Goal: Transaction & Acquisition: Purchase product/service

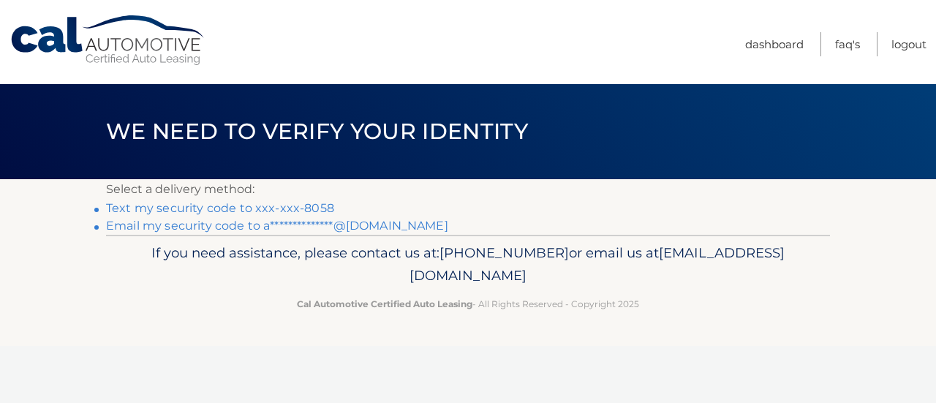
click at [262, 208] on link "Text my security code to xxx-xxx-8058" at bounding box center [220, 208] width 228 height 14
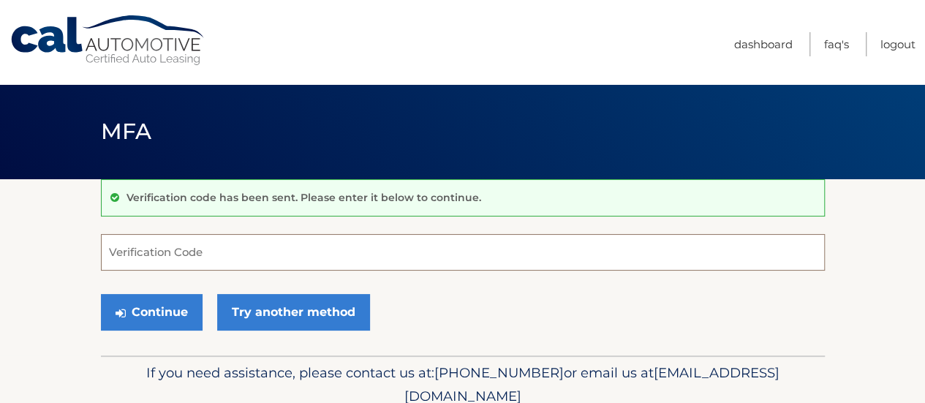
click at [177, 255] on input "Verification Code" at bounding box center [463, 252] width 724 height 37
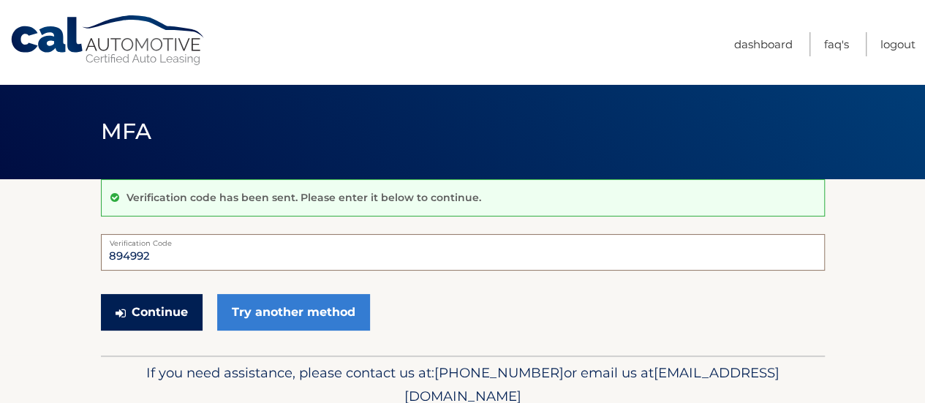
type input "894992"
click at [149, 314] on button "Continue" at bounding box center [152, 312] width 102 height 37
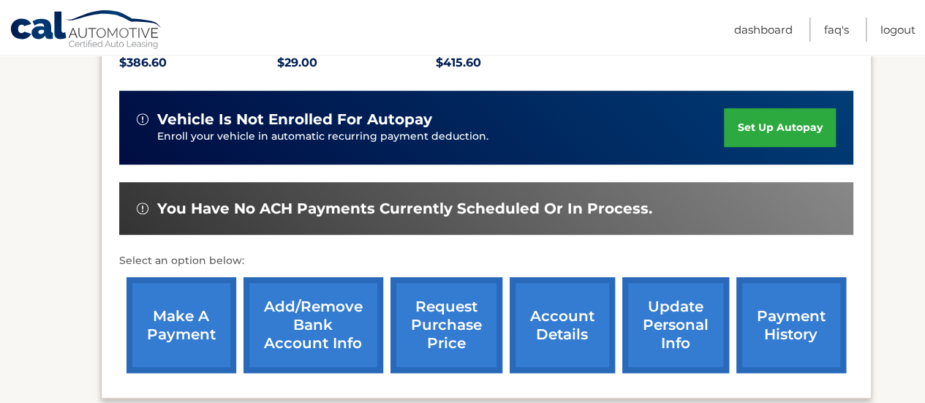
scroll to position [366, 0]
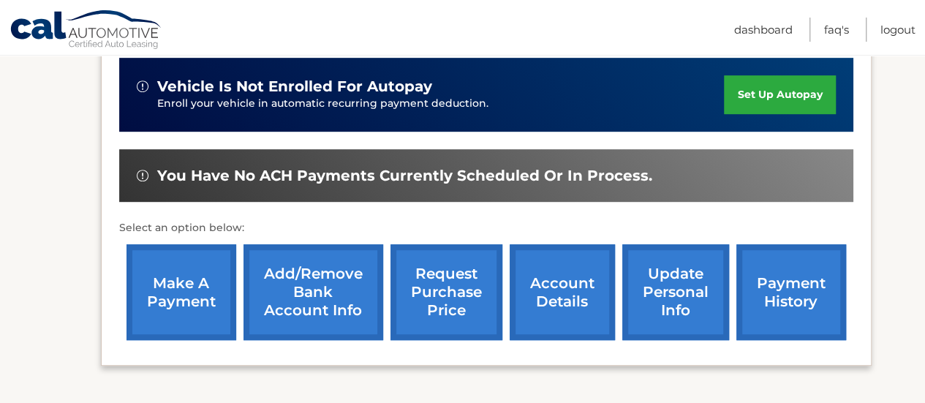
click at [171, 285] on link "make a payment" at bounding box center [181, 292] width 110 height 96
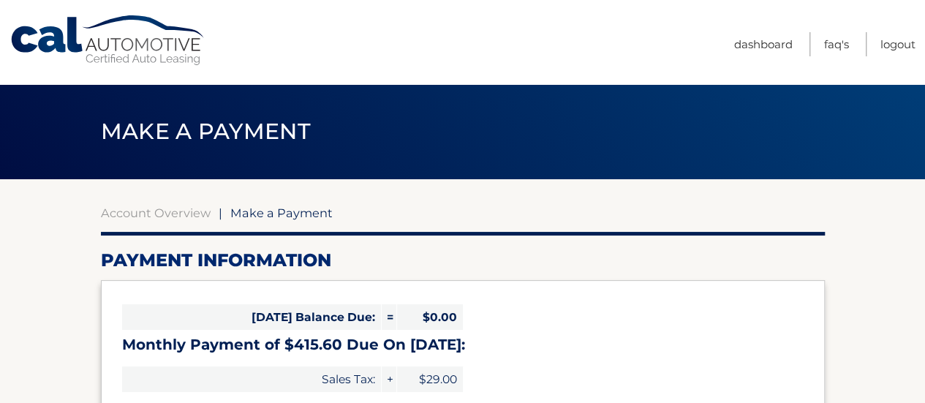
select select "MDFkOTcyMTktNTU3OC00YTgzLWI0Y2QtYTE4NDI5ODhhZGQ3"
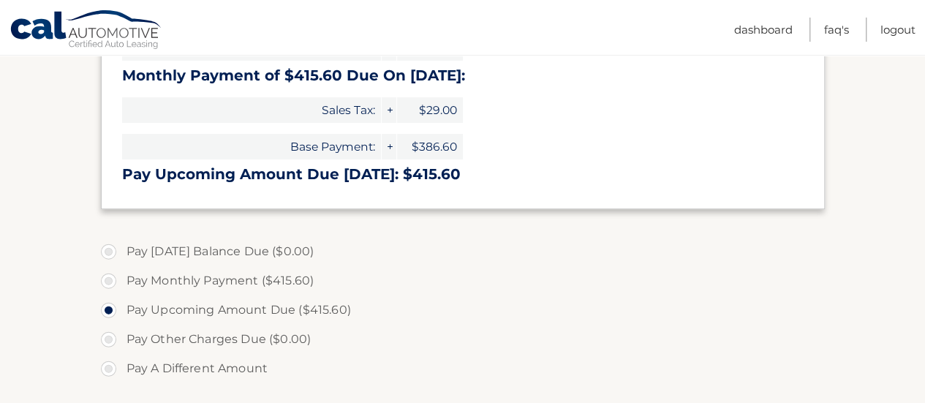
scroll to position [292, 0]
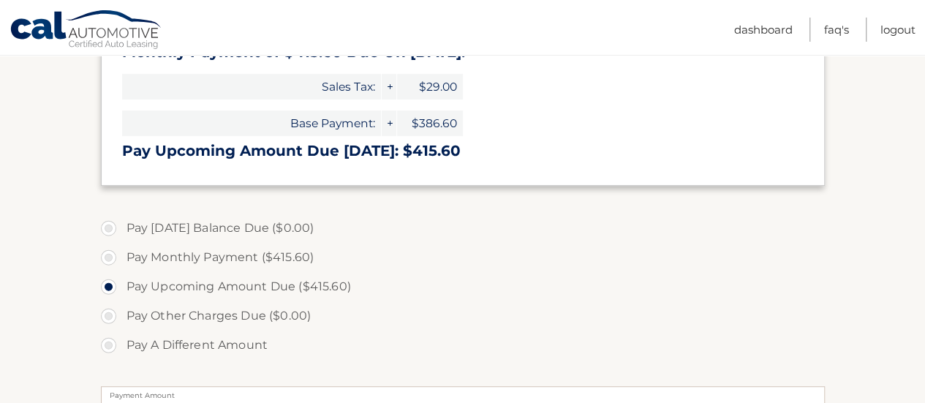
click at [111, 260] on label "Pay Monthly Payment ($415.60)" at bounding box center [463, 257] width 724 height 29
click at [111, 260] on input "Pay Monthly Payment ($415.60)" at bounding box center [114, 254] width 15 height 23
radio input "true"
click at [106, 284] on label "Pay Upcoming Amount Due ($415.60)" at bounding box center [463, 286] width 724 height 29
click at [107, 284] on input "Pay Upcoming Amount Due ($415.60)" at bounding box center [114, 283] width 15 height 23
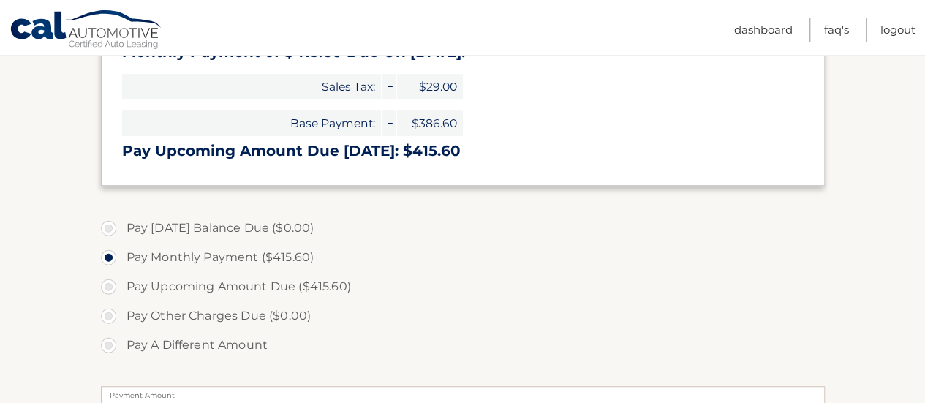
radio input "true"
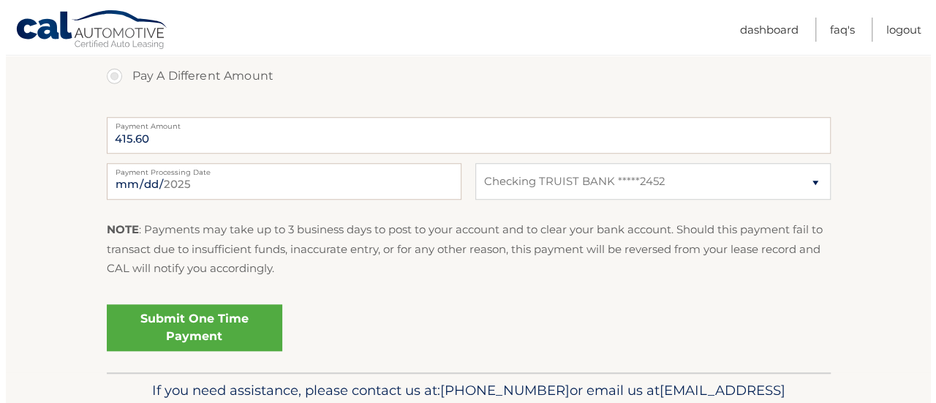
scroll to position [585, 0]
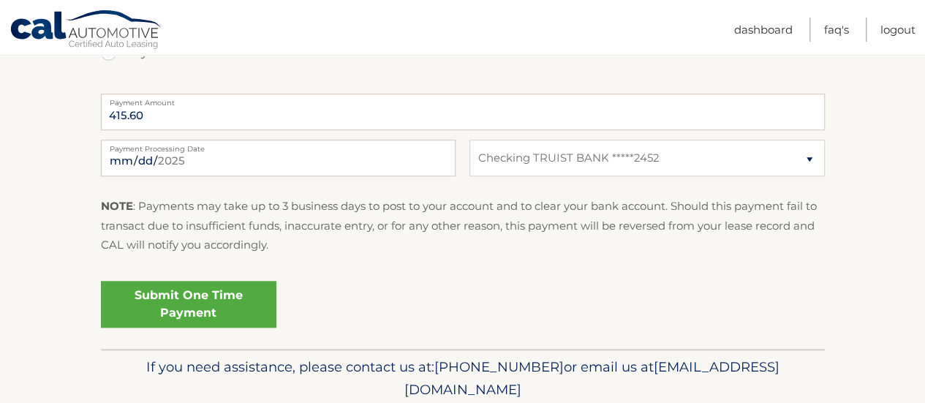
click at [198, 312] on link "Submit One Time Payment" at bounding box center [188, 304] width 175 height 47
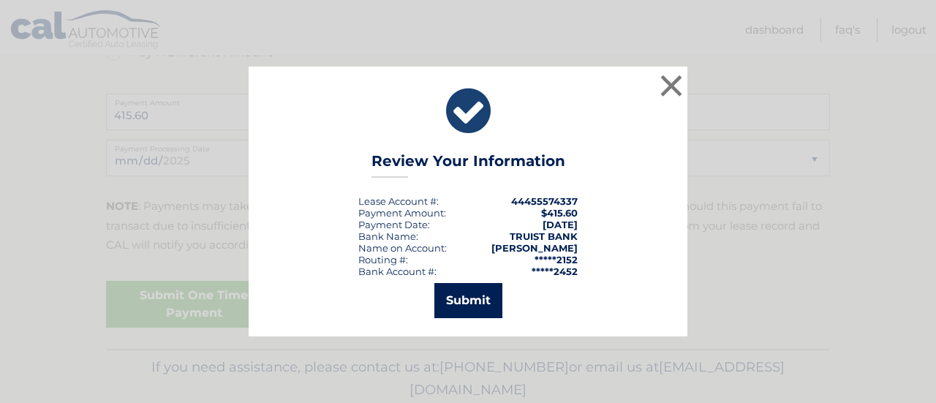
click at [469, 302] on button "Submit" at bounding box center [468, 300] width 68 height 35
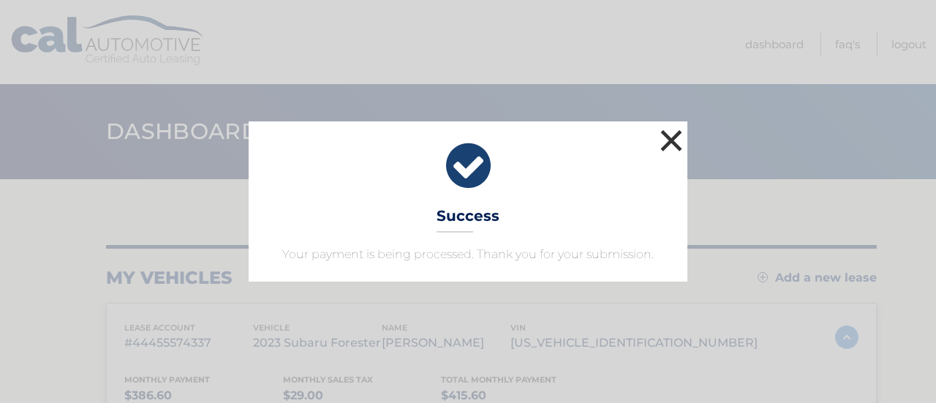
click at [678, 140] on button "×" at bounding box center [671, 140] width 29 height 29
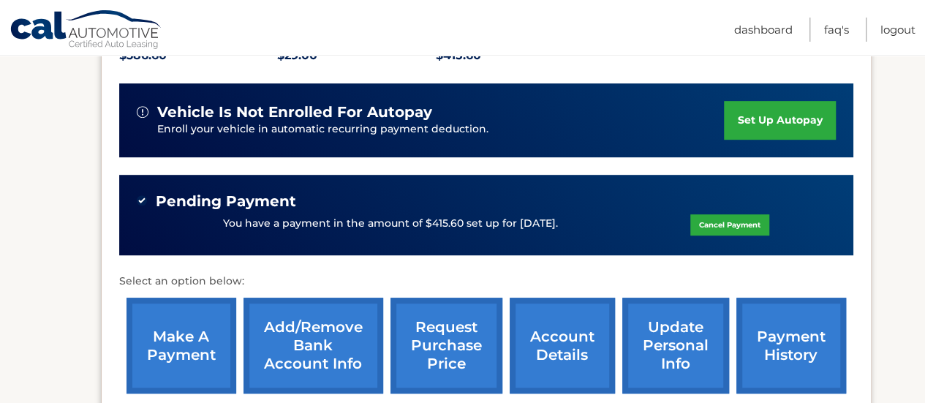
scroll to position [217, 0]
